Goal: Transaction & Acquisition: Complete application form

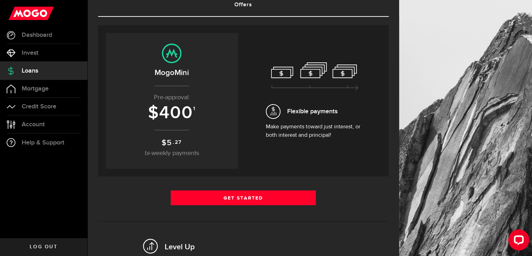
scroll to position [70, 0]
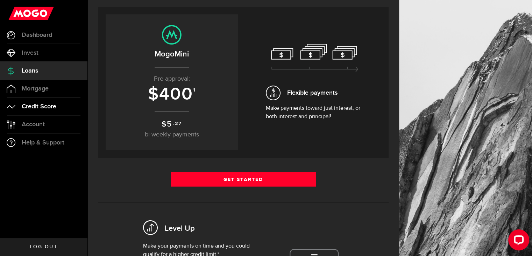
click at [41, 104] on span "Credit Score" at bounding box center [39, 106] width 35 height 6
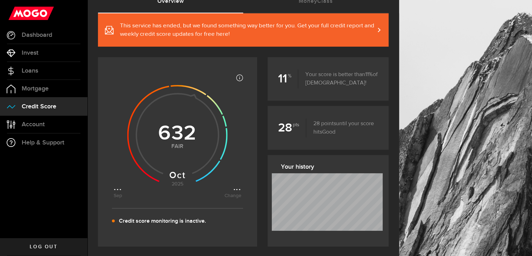
scroll to position [70, 0]
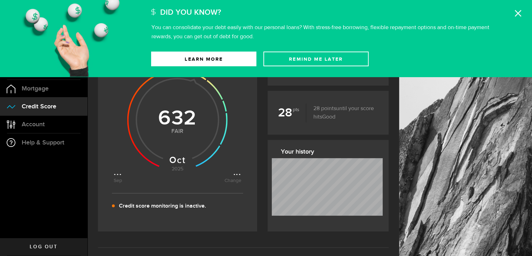
click at [520, 12] on icon at bounding box center [518, 13] width 7 height 7
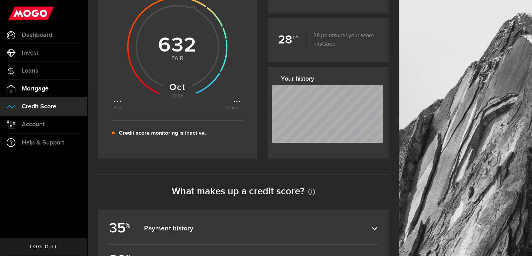
scroll to position [140, 0]
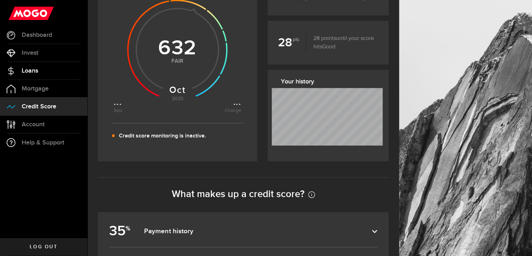
click at [49, 72] on link "Loans" at bounding box center [44, 71] width 88 height 18
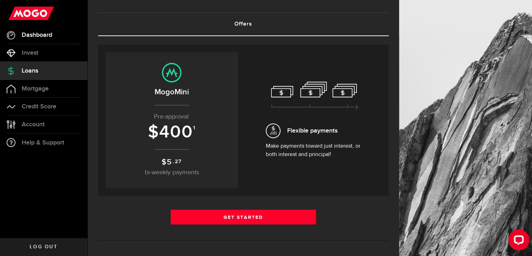
scroll to position [35, 0]
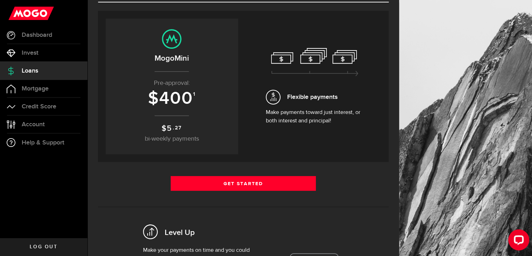
scroll to position [70, 0]
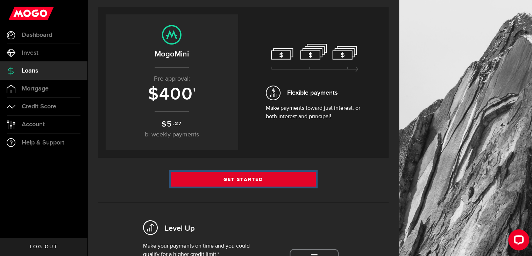
click at [251, 184] on link "Get Started" at bounding box center [244, 179] width 146 height 15
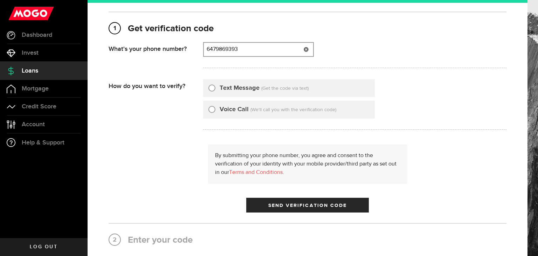
type input "6479869393"
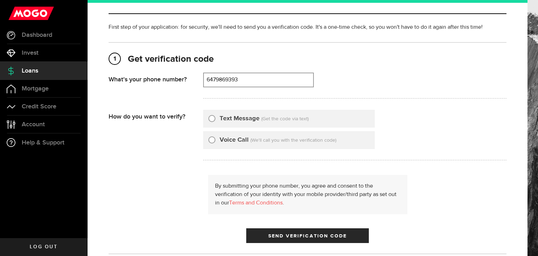
scroll to position [22, 0]
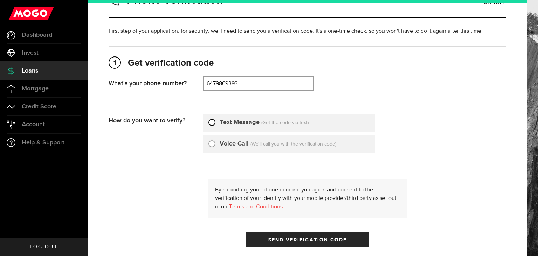
click at [213, 122] on input "Text Message" at bounding box center [211, 121] width 7 height 7
radio input "true"
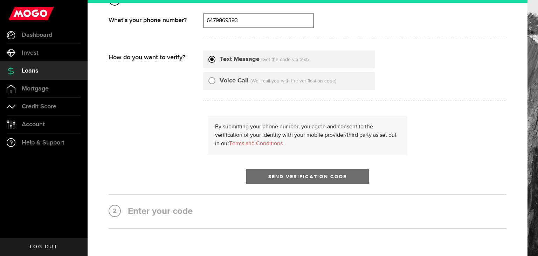
scroll to position [92, 0]
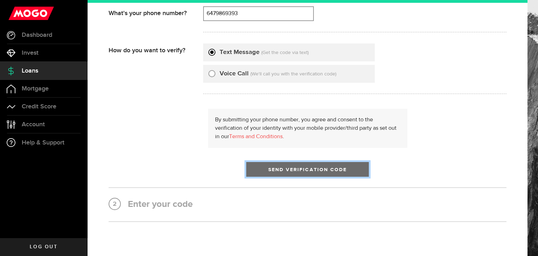
click at [289, 164] on button "Send Verification Code" at bounding box center [307, 169] width 123 height 15
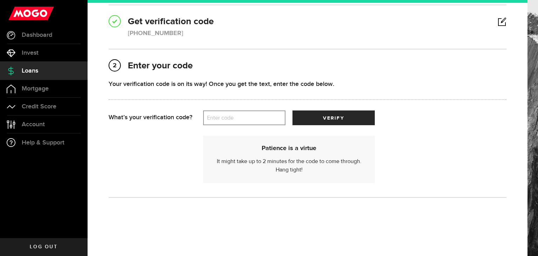
scroll to position [70, 0]
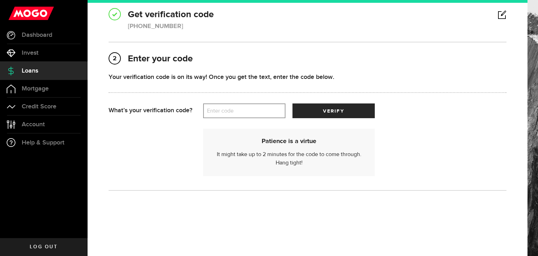
click at [238, 113] on label "Enter code" at bounding box center [244, 111] width 82 height 14
click at [238, 113] on input "Enter code" at bounding box center [244, 110] width 82 height 15
type input "19832"
click at [292, 103] on button "verify" at bounding box center [333, 110] width 82 height 15
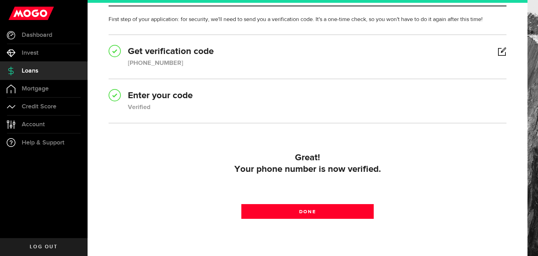
scroll to position [35, 0]
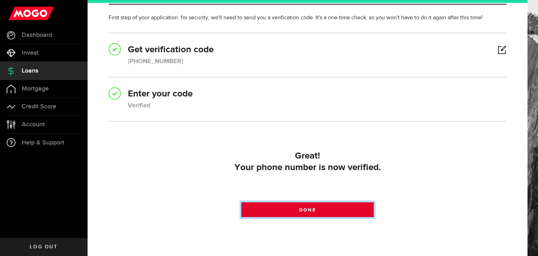
click at [322, 209] on link "Done" at bounding box center [307, 209] width 133 height 15
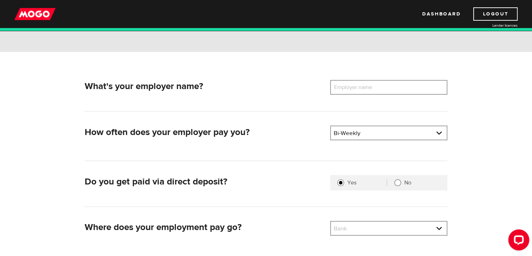
click at [368, 86] on label "Employer name" at bounding box center [358, 87] width 56 height 15
click at [368, 86] on input "Employer name" at bounding box center [388, 87] width 117 height 15
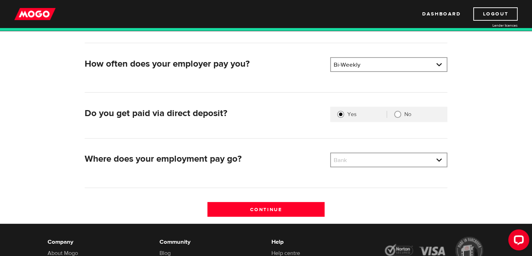
scroll to position [140, 0]
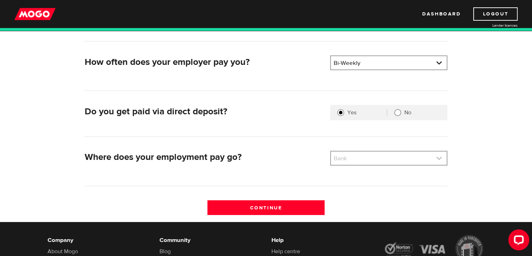
type input "THE KEG"
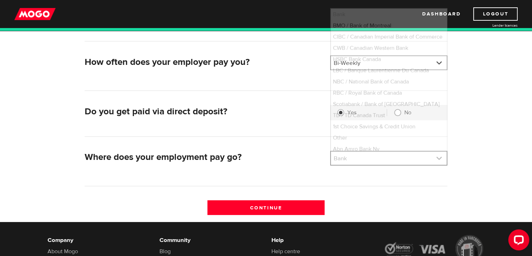
click at [355, 155] on link at bounding box center [389, 157] width 116 height 13
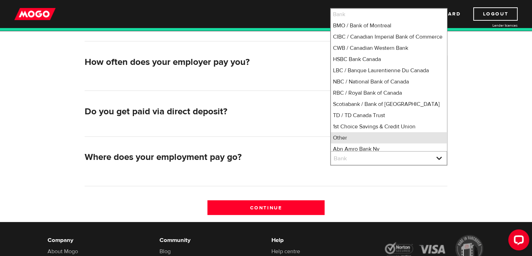
scroll to position [1, 0]
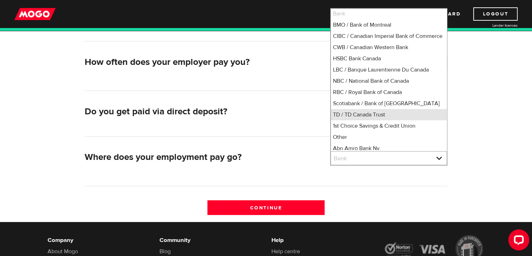
click at [370, 120] on li "TD / TD Canada Trust" at bounding box center [389, 114] width 116 height 11
select select "9"
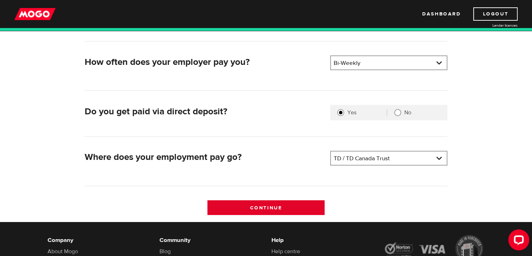
click at [272, 204] on input "Continue" at bounding box center [266, 207] width 117 height 15
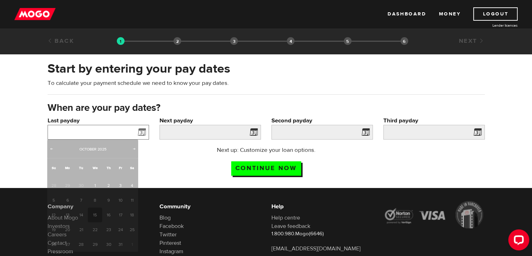
click at [123, 135] on input "Last payday" at bounding box center [99, 132] width 102 height 15
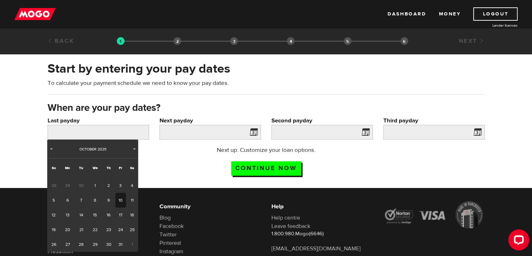
click at [118, 201] on link "10" at bounding box center [121, 200] width 11 height 15
type input "2025/10/10"
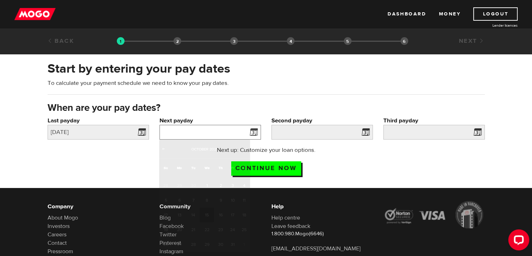
click at [195, 135] on input "Next payday" at bounding box center [211, 132] width 102 height 15
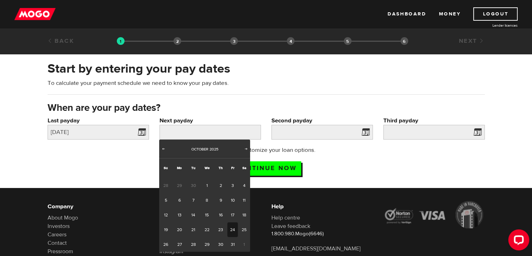
click at [233, 229] on link "24" at bounding box center [233, 229] width 11 height 15
type input "2025/10/24"
type input "2025/11/7"
type input "2025/11/21"
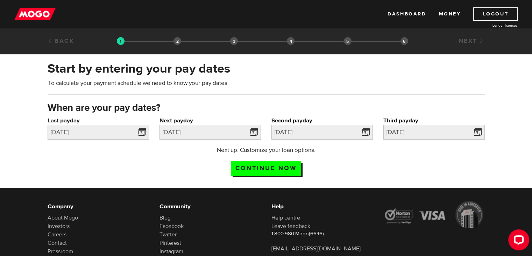
click at [291, 176] on div "Next up: Customize your loan options. Continue now" at bounding box center [266, 163] width 139 height 35
click at [290, 170] on input "Continue now" at bounding box center [266, 168] width 70 height 14
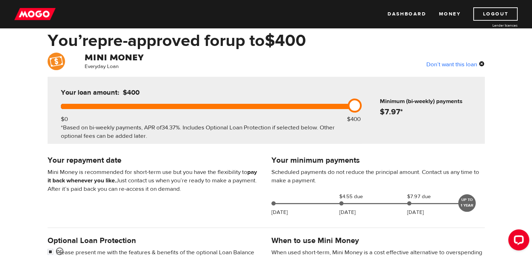
scroll to position [35, 0]
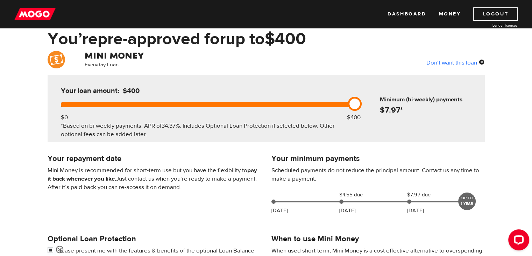
drag, startPoint x: 355, startPoint y: 106, endPoint x: 375, endPoint y: 118, distance: 23.1
click at [373, 104] on div "Your loan amount: $400 $0 $400 *Based on bi-weekly payments, APR of 34.37% . In…" at bounding box center [267, 108] width 438 height 67
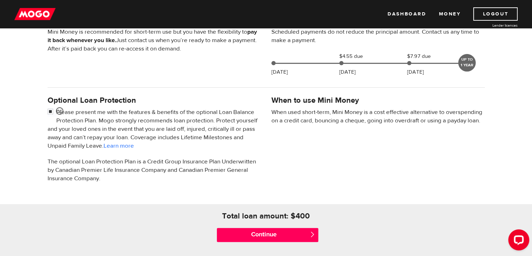
scroll to position [175, 0]
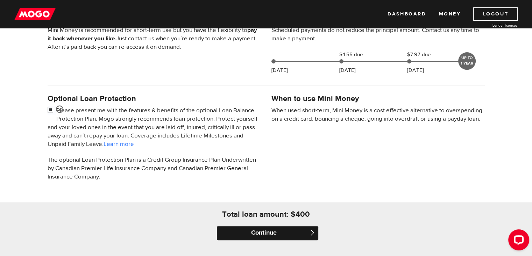
click at [272, 228] on input "Continue" at bounding box center [268, 233] width 102 height 14
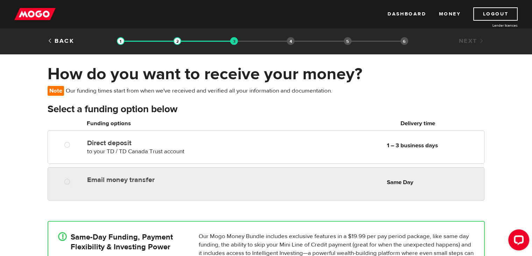
radio input "true"
click at [75, 182] on div at bounding box center [70, 182] width 42 height 9
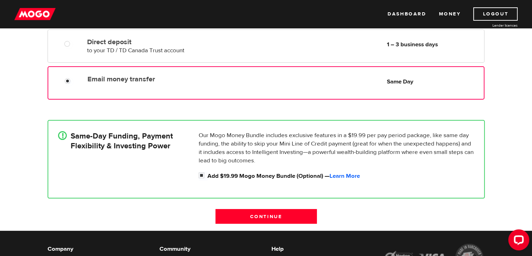
scroll to position [105, 0]
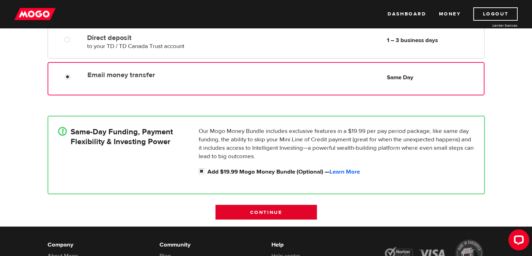
click at [252, 209] on input "Continue" at bounding box center [267, 211] width 102 height 15
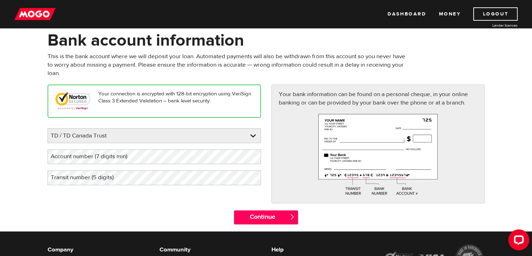
scroll to position [35, 0]
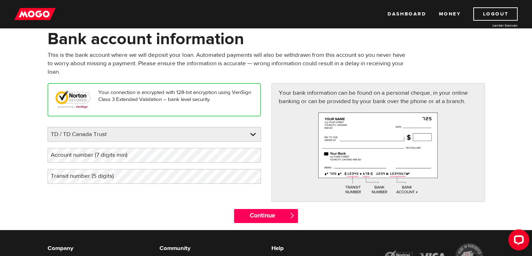
click at [102, 156] on label "Account number (7 digits min)" at bounding box center [95, 155] width 94 height 14
click at [80, 177] on label "Transit number (5 digits)" at bounding box center [88, 176] width 81 height 14
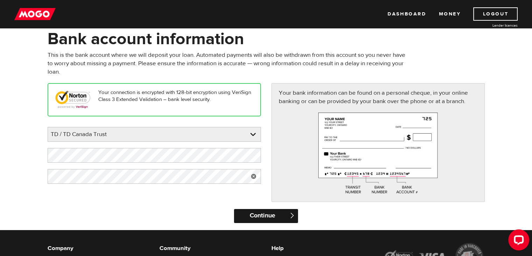
click at [251, 215] on input "Continue" at bounding box center [266, 216] width 64 height 14
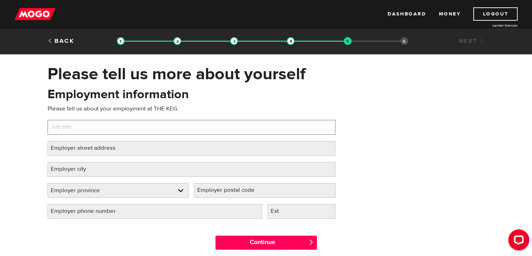
click at [147, 132] on input "Job title" at bounding box center [192, 127] width 288 height 15
type input "s"
type input "Server"
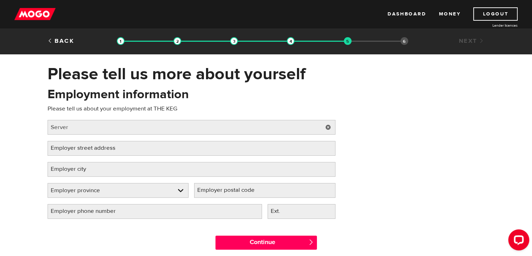
click at [118, 148] on label "Employer street address" at bounding box center [89, 148] width 82 height 14
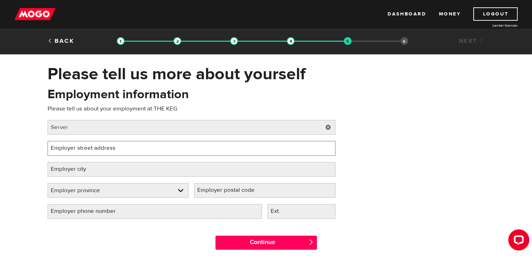
click at [118, 148] on input "Employer street address" at bounding box center [192, 148] width 288 height 15
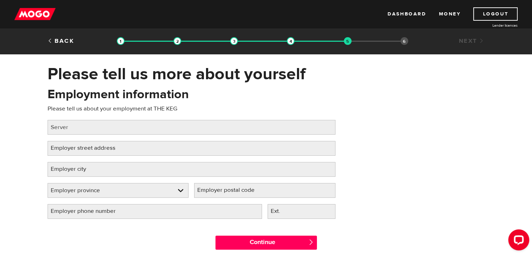
drag, startPoint x: 126, startPoint y: 150, endPoint x: 85, endPoint y: 146, distance: 40.4
click at [85, 146] on label "Employer street address" at bounding box center [89, 148] width 82 height 14
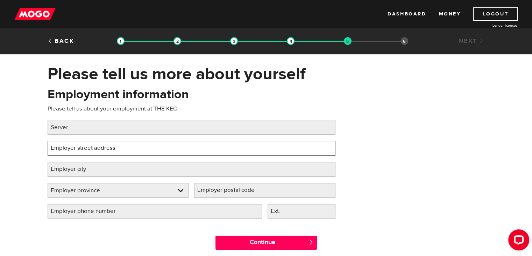
click at [85, 146] on input "Employer street address" at bounding box center [192, 148] width 288 height 15
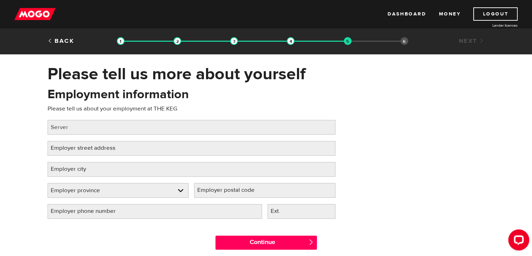
click at [85, 149] on label "Employer street address" at bounding box center [89, 148] width 82 height 14
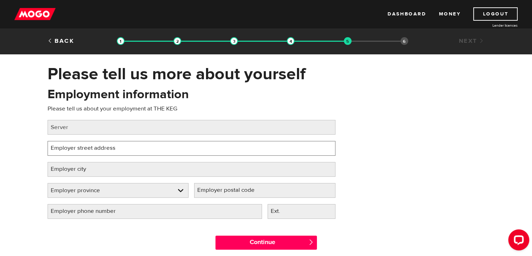
click at [85, 149] on input "Employer street address" at bounding box center [192, 148] width 288 height 15
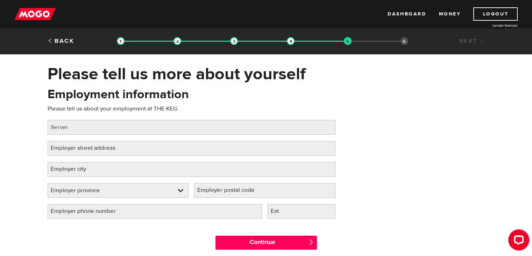
drag, startPoint x: 85, startPoint y: 149, endPoint x: 392, endPoint y: 120, distance: 308.7
click at [392, 120] on div "Employment information Please tell us about your employment at THE KEG Job titl…" at bounding box center [266, 155] width 448 height 139
click at [71, 145] on label "Employer street address" at bounding box center [89, 148] width 82 height 14
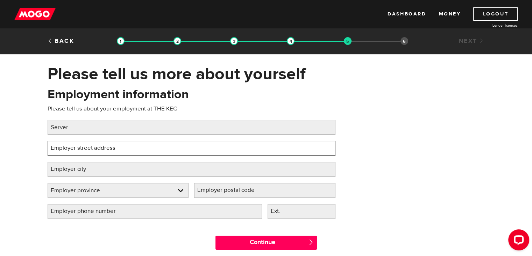
click at [71, 145] on input "Employer street address" at bounding box center [192, 148] width 288 height 15
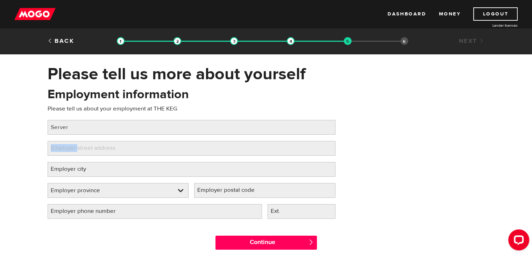
click at [71, 145] on label "Employer street address" at bounding box center [89, 148] width 82 height 14
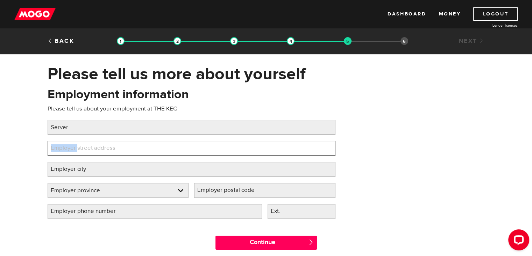
click at [71, 145] on input "Employer street address" at bounding box center [192, 148] width 288 height 15
paste input "3300 Rutherford Rd, Vaughan, ON L4K 5Z2"
type input "3300 Rutherford Rd, Vaughan, ON L4K 5Z2"
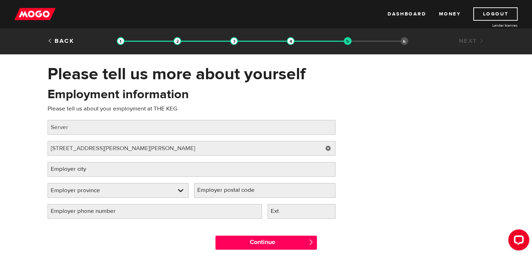
click at [83, 169] on label "Employer city" at bounding box center [74, 169] width 53 height 14
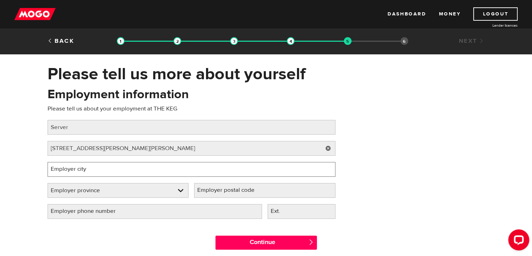
click at [83, 169] on input "Employer city" at bounding box center [192, 169] width 288 height 15
type input "Vaughan"
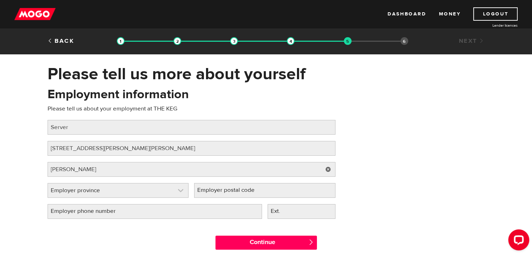
click at [101, 194] on link at bounding box center [118, 190] width 141 height 14
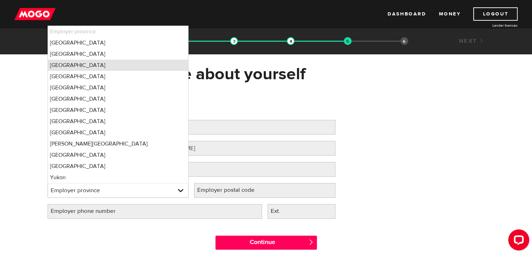
click at [81, 66] on li "Ontario" at bounding box center [118, 65] width 141 height 11
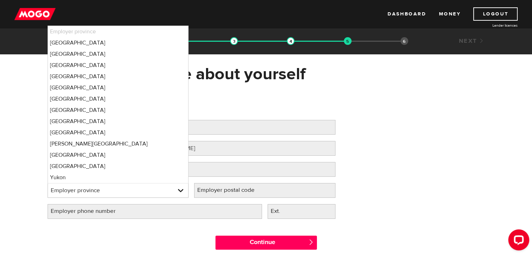
select select "ON"
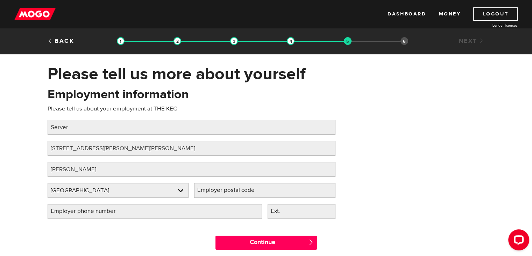
click at [245, 194] on label "Employer postal code" at bounding box center [231, 190] width 75 height 14
click at [245, 194] on input "Employer postal code" at bounding box center [264, 190] width 141 height 15
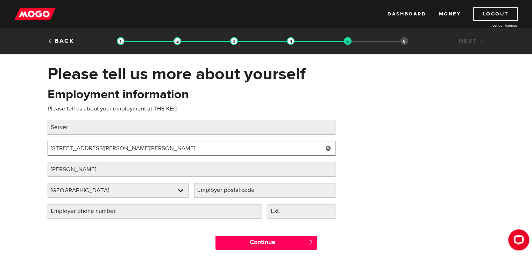
drag, startPoint x: 144, startPoint y: 148, endPoint x: 165, endPoint y: 147, distance: 21.0
click at [165, 147] on input "3300 Rutherford Rd, Vaughan, ON L4K 5Z2" at bounding box center [192, 148] width 288 height 15
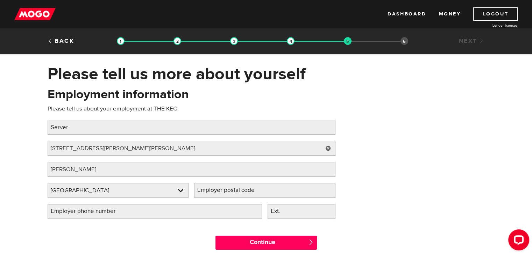
click at [232, 195] on label "Employer postal code" at bounding box center [231, 190] width 75 height 14
click at [232, 195] on input "Employer postal code" at bounding box center [264, 190] width 141 height 15
type input "L4K 5Z2"
click at [115, 211] on label "Employer phone number" at bounding box center [89, 211] width 83 height 14
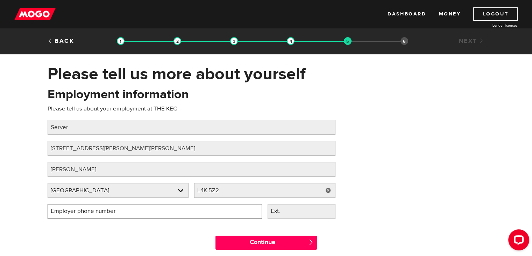
click at [115, 211] on input "Employer phone number" at bounding box center [155, 211] width 215 height 15
type input "(905) 417-3570"
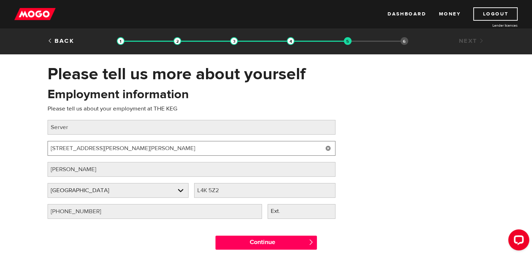
click at [187, 153] on input "3300 Rutherford Rd, Vaughan, ON L4K 5Z2" at bounding box center [192, 148] width 288 height 15
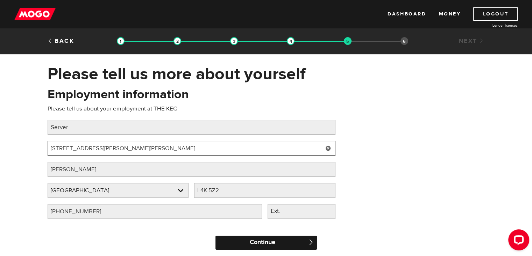
type input "3300 Rutherford Rd, Vaughan, ON"
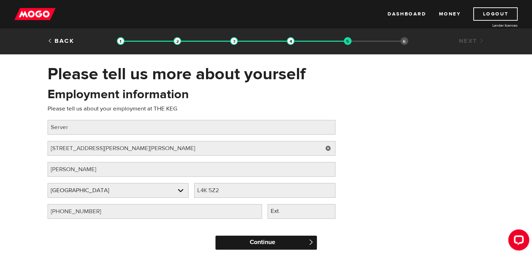
click at [255, 241] on input "Continue" at bounding box center [267, 242] width 102 height 14
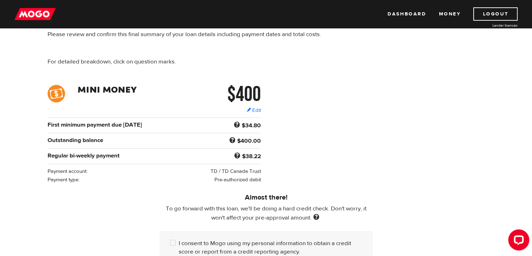
scroll to position [140, 0]
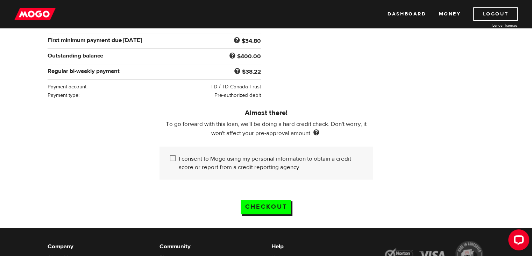
click at [173, 157] on input "I consent to Mogo using my personal information to obtain a credit score or rep…" at bounding box center [174, 158] width 9 height 9
checkbox input "true"
click at [258, 209] on input "Checkout" at bounding box center [266, 207] width 50 height 14
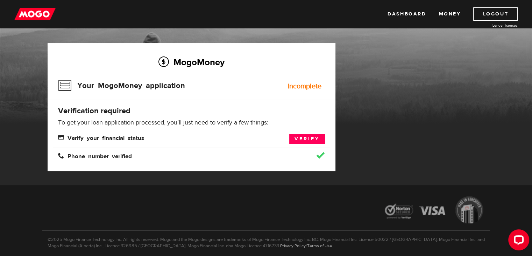
scroll to position [35, 0]
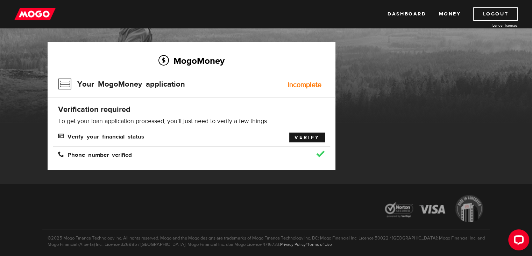
click at [304, 138] on link "Verify" at bounding box center [307, 137] width 36 height 10
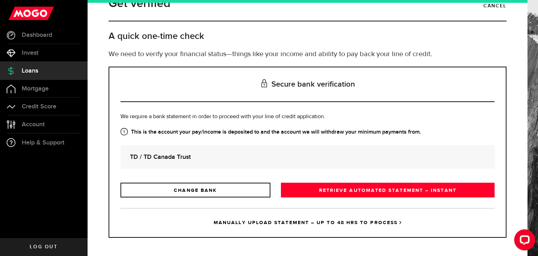
scroll to position [20, 0]
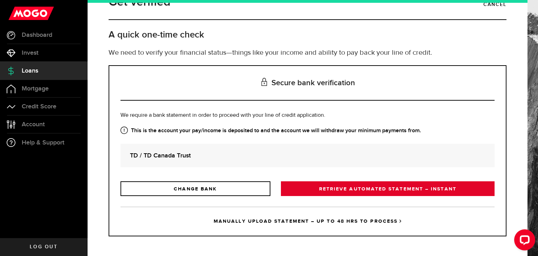
click at [349, 188] on link "RETRIEVE AUTOMATED STATEMENT – INSTANT" at bounding box center [388, 188] width 214 height 15
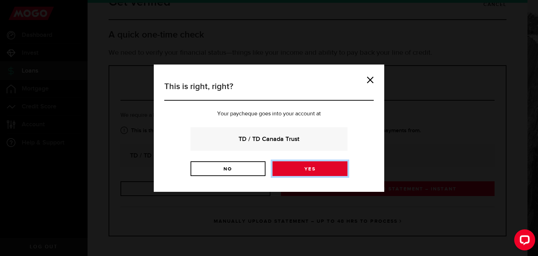
click at [326, 169] on link "Yes" at bounding box center [309, 168] width 75 height 15
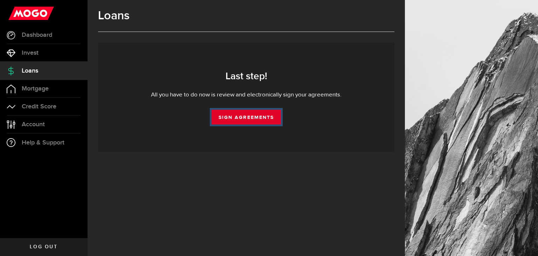
click at [246, 120] on link "Sign Agreements" at bounding box center [245, 117] width 69 height 15
click at [39, 55] on link "Invest" at bounding box center [44, 53] width 88 height 18
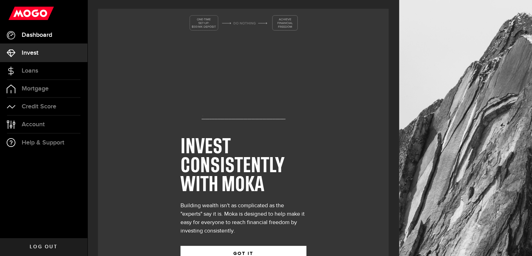
click at [48, 40] on link "Dashboard" at bounding box center [44, 35] width 88 height 18
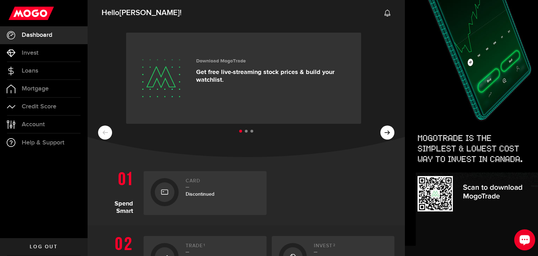
click at [521, 240] on icon "Open LiveChat chat widget" at bounding box center [524, 239] width 7 height 5
click at [375, 167] on section "Spend Smart Card Discontinued" at bounding box center [246, 192] width 317 height 65
click at [43, 121] on span "Account" at bounding box center [33, 124] width 23 height 6
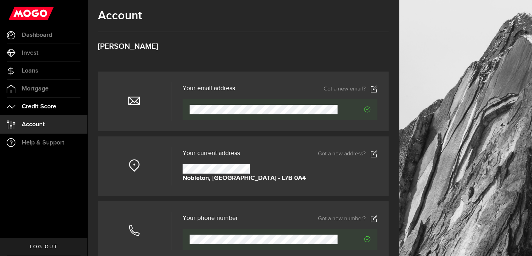
click at [33, 107] on span "Credit Score" at bounding box center [39, 106] width 35 height 6
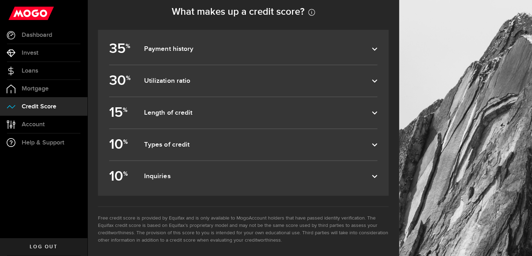
scroll to position [326, 0]
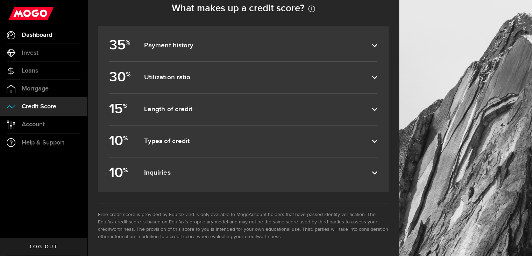
click at [44, 35] on span "Dashboard" at bounding box center [37, 35] width 30 height 6
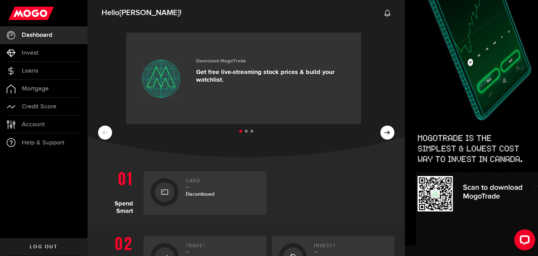
click at [379, 128] on ul at bounding box center [246, 131] width 296 height 9
click at [380, 130] on ul at bounding box center [246, 131] width 296 height 9
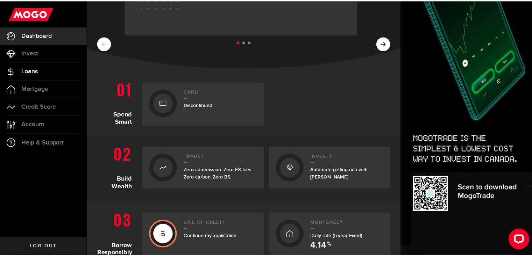
scroll to position [47, 0]
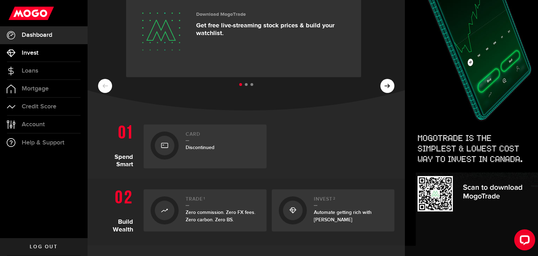
click at [38, 55] on span "Invest" at bounding box center [30, 53] width 17 height 6
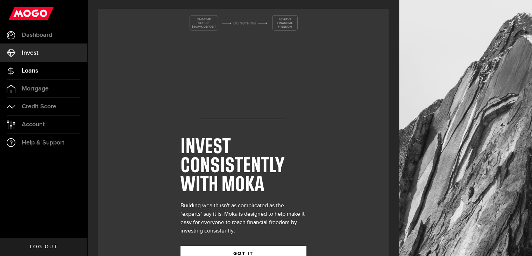
click at [46, 72] on link "Loans" at bounding box center [44, 71] width 88 height 18
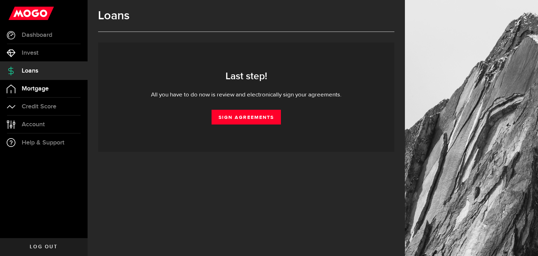
click at [46, 85] on span "Mortgage" at bounding box center [35, 88] width 27 height 6
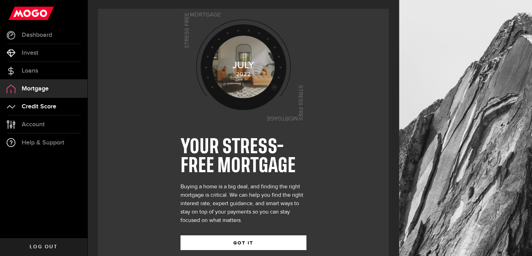
click at [49, 103] on span "Credit Score" at bounding box center [39, 106] width 35 height 6
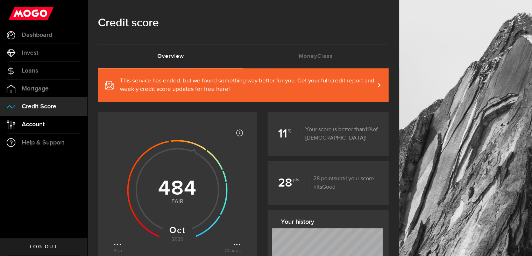
click at [46, 122] on link "Account Compte" at bounding box center [44, 125] width 88 height 18
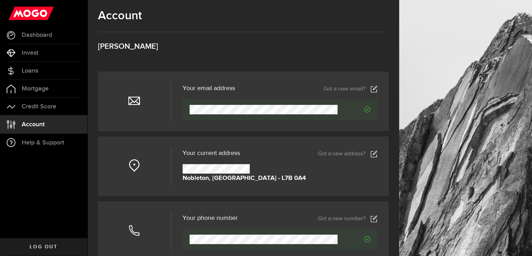
click at [162, 107] on div at bounding box center [134, 101] width 73 height 39
click at [371, 109] on use "Verified" at bounding box center [368, 109] width 6 height 6
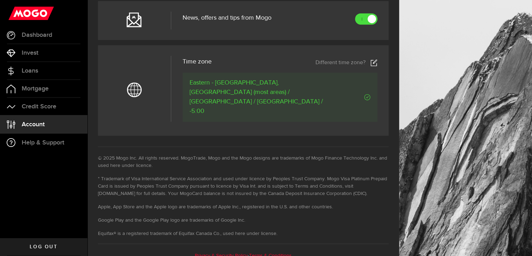
scroll to position [347, 0]
click at [57, 142] on span "Help & Support" at bounding box center [43, 142] width 43 height 6
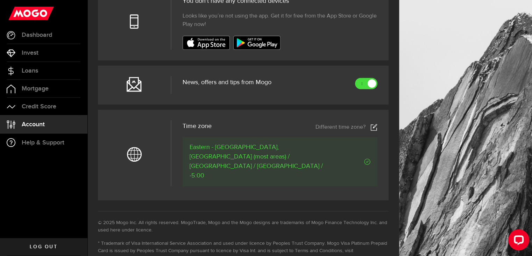
scroll to position [277, 0]
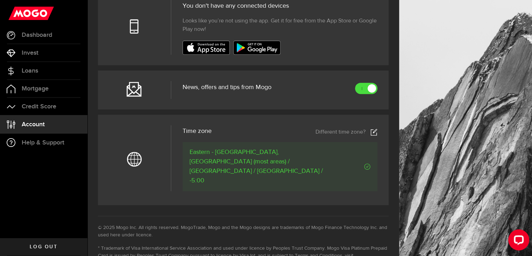
click at [46, 247] on span "Log out" at bounding box center [44, 246] width 28 height 5
